Goal: Communication & Community: Participate in discussion

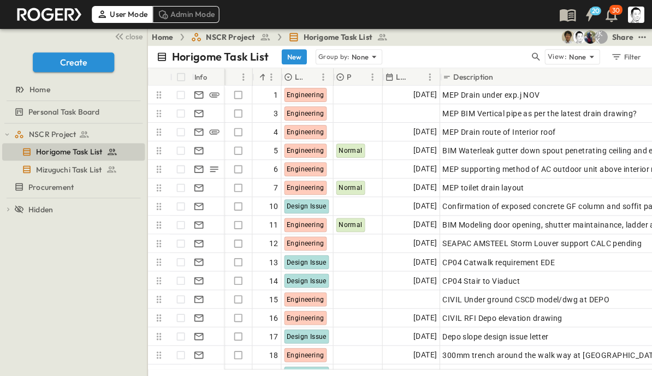
click at [538, 54] on icon "button" at bounding box center [535, 56] width 11 height 11
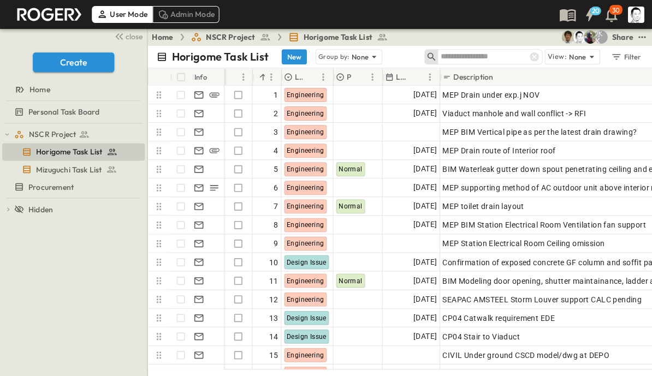
click at [489, 54] on input "text" at bounding box center [478, 57] width 77 height 16
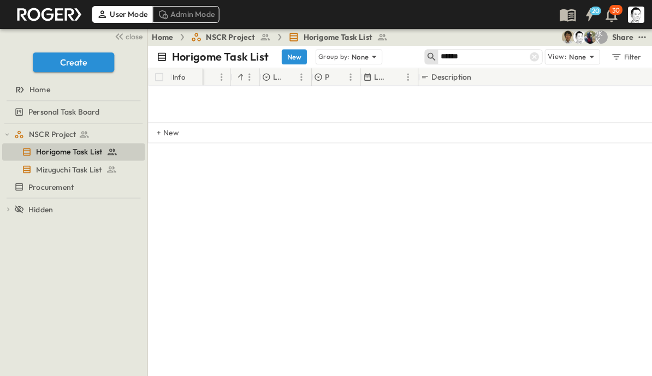
click at [481, 53] on input "******" at bounding box center [478, 57] width 77 height 16
type input "******"
click at [534, 51] on div at bounding box center [533, 56] width 15 height 15
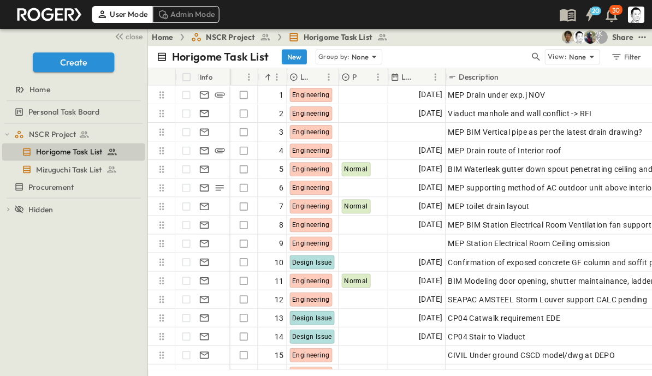
click at [532, 53] on icon "button" at bounding box center [535, 56] width 11 height 11
click at [481, 55] on input "text" at bounding box center [478, 57] width 77 height 16
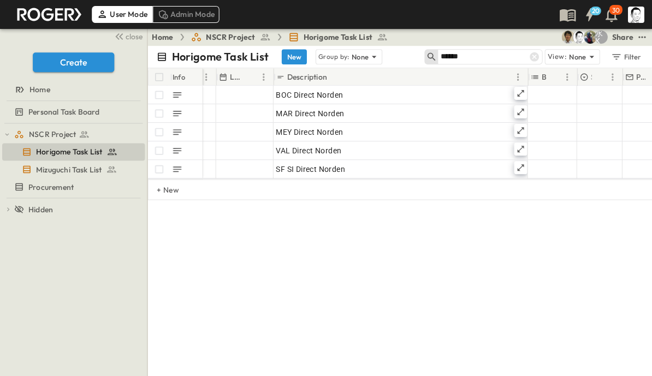
scroll to position [0, 144]
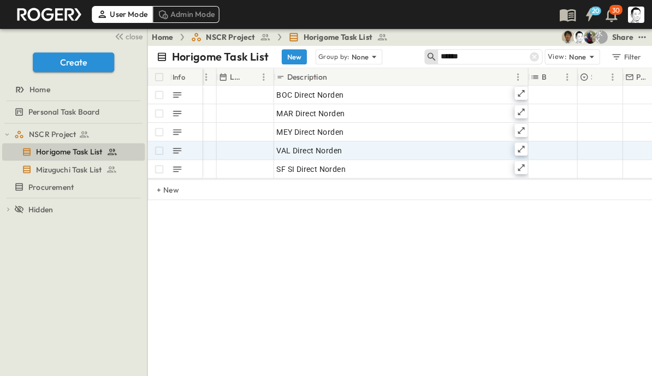
type input "******"
click at [523, 148] on icon at bounding box center [520, 149] width 7 height 7
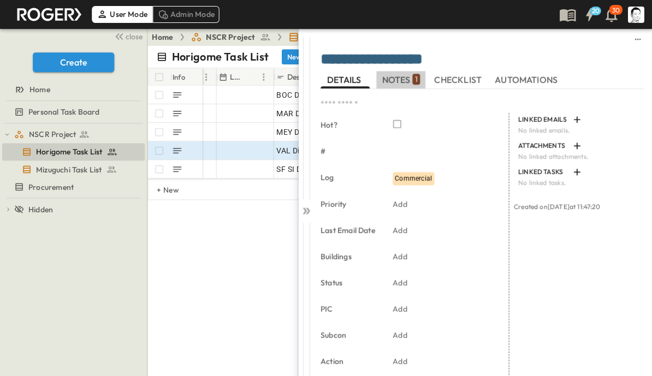
click at [402, 77] on span "NOTES 1" at bounding box center [400, 80] width 38 height 10
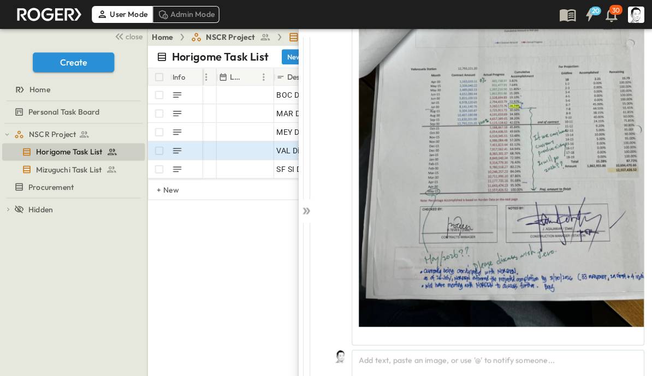
scroll to position [625, 0]
click at [423, 356] on div "Add text, paste an image, or use '@' to notify someone..." at bounding box center [497, 364] width 292 height 28
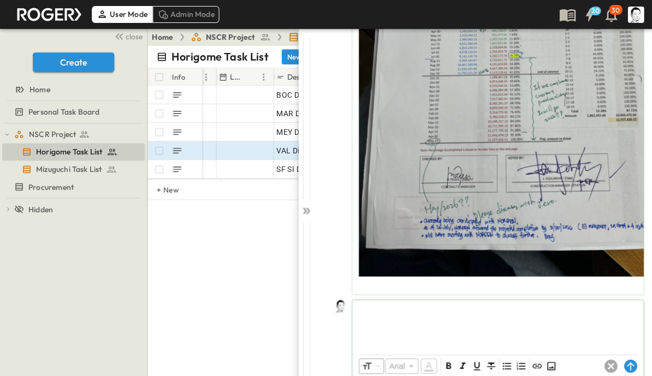
scroll to position [675, 0]
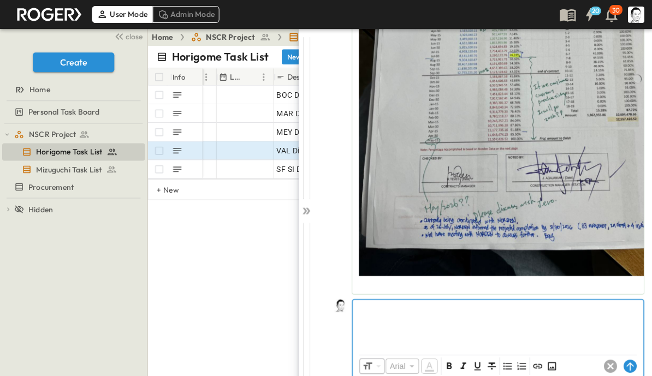
click at [457, 323] on div at bounding box center [497, 324] width 290 height 48
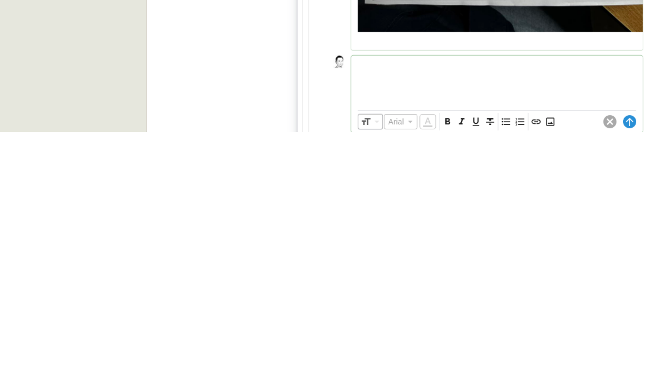
click at [549, 362] on icon "Insert Image" at bounding box center [550, 366] width 8 height 8
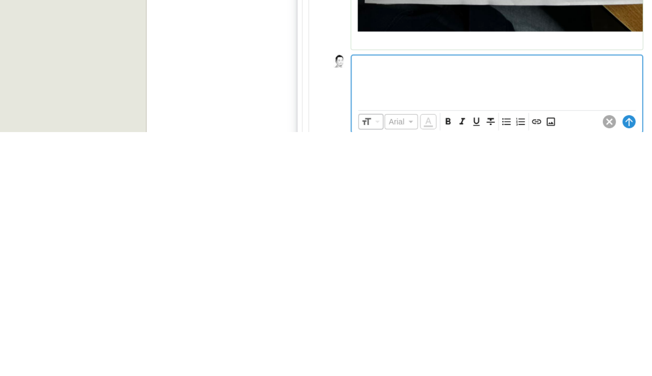
scroll to position [14, 0]
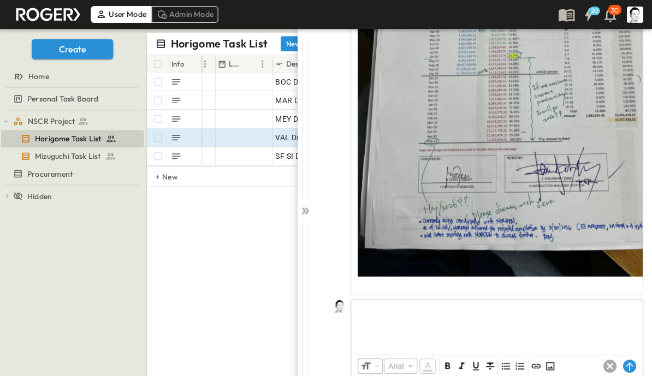
click at [631, 366] on icon at bounding box center [629, 366] width 13 height 13
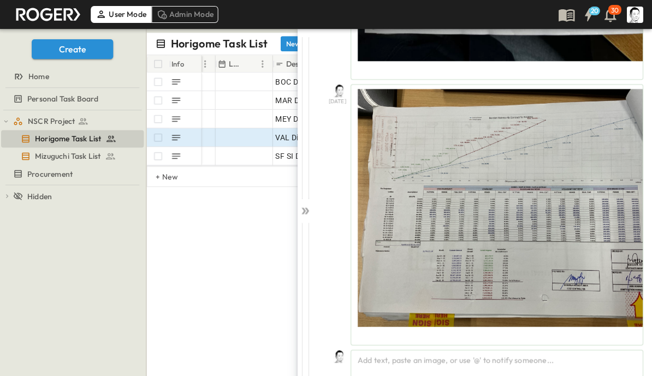
scroll to position [891, 0]
click at [299, 205] on div at bounding box center [305, 208] width 15 height 360
